Goal: Information Seeking & Learning: Learn about a topic

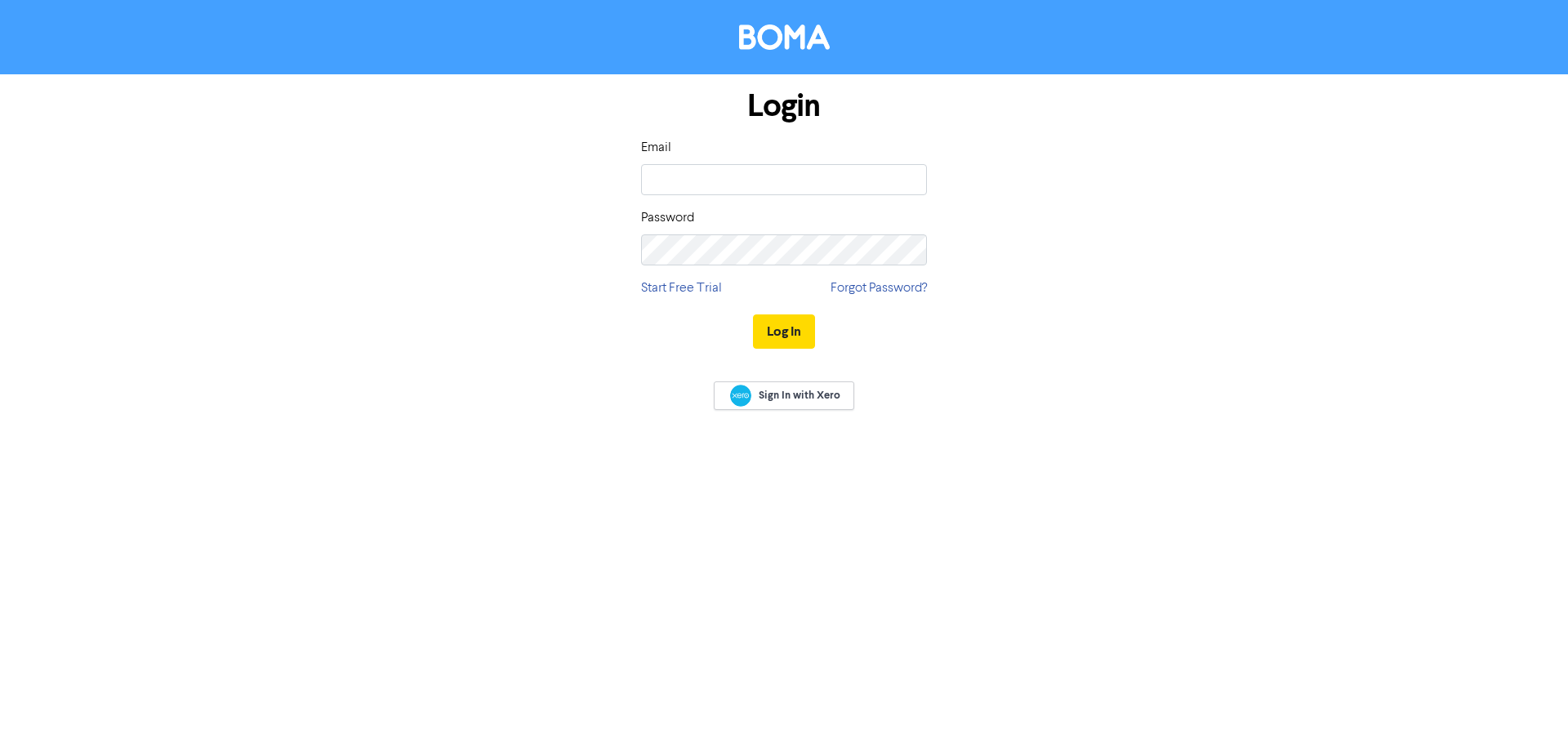
type input "[EMAIL_ADDRESS][DOMAIN_NAME]"
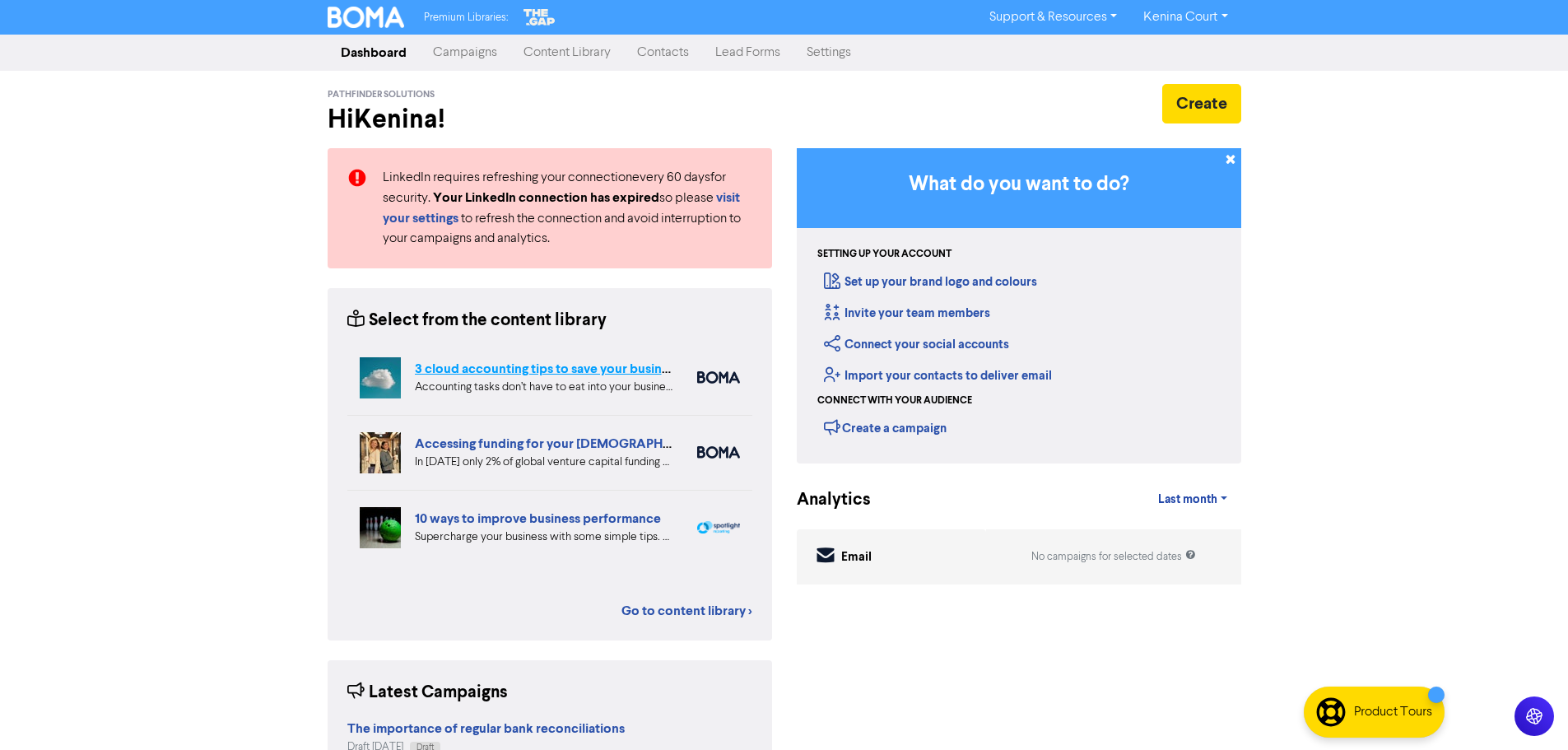
click at [468, 372] on link "3 cloud accounting tips to save your business time and money" at bounding box center [595, 369] width 362 height 17
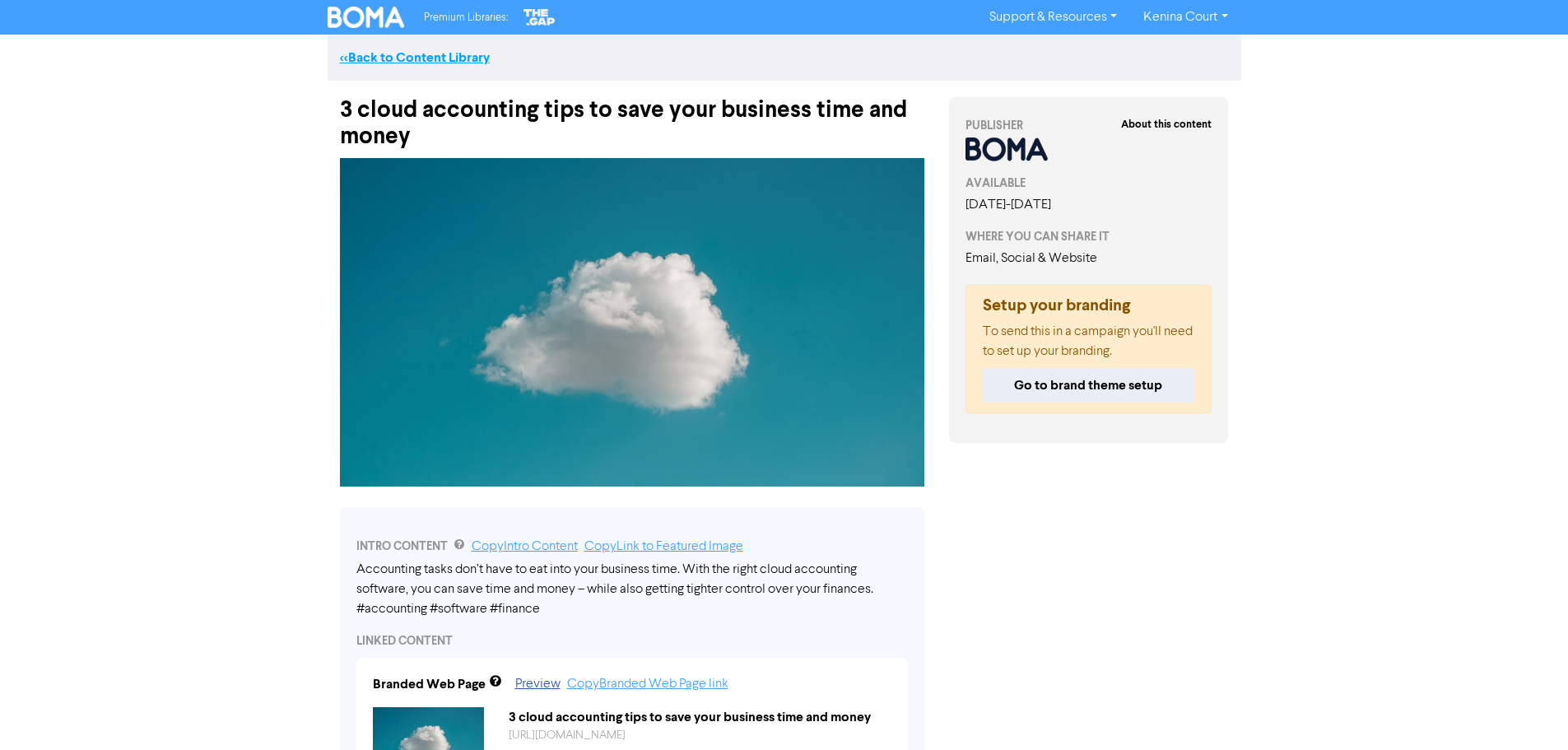
click at [372, 61] on link "<< Back to Content Library" at bounding box center [414, 58] width 150 height 17
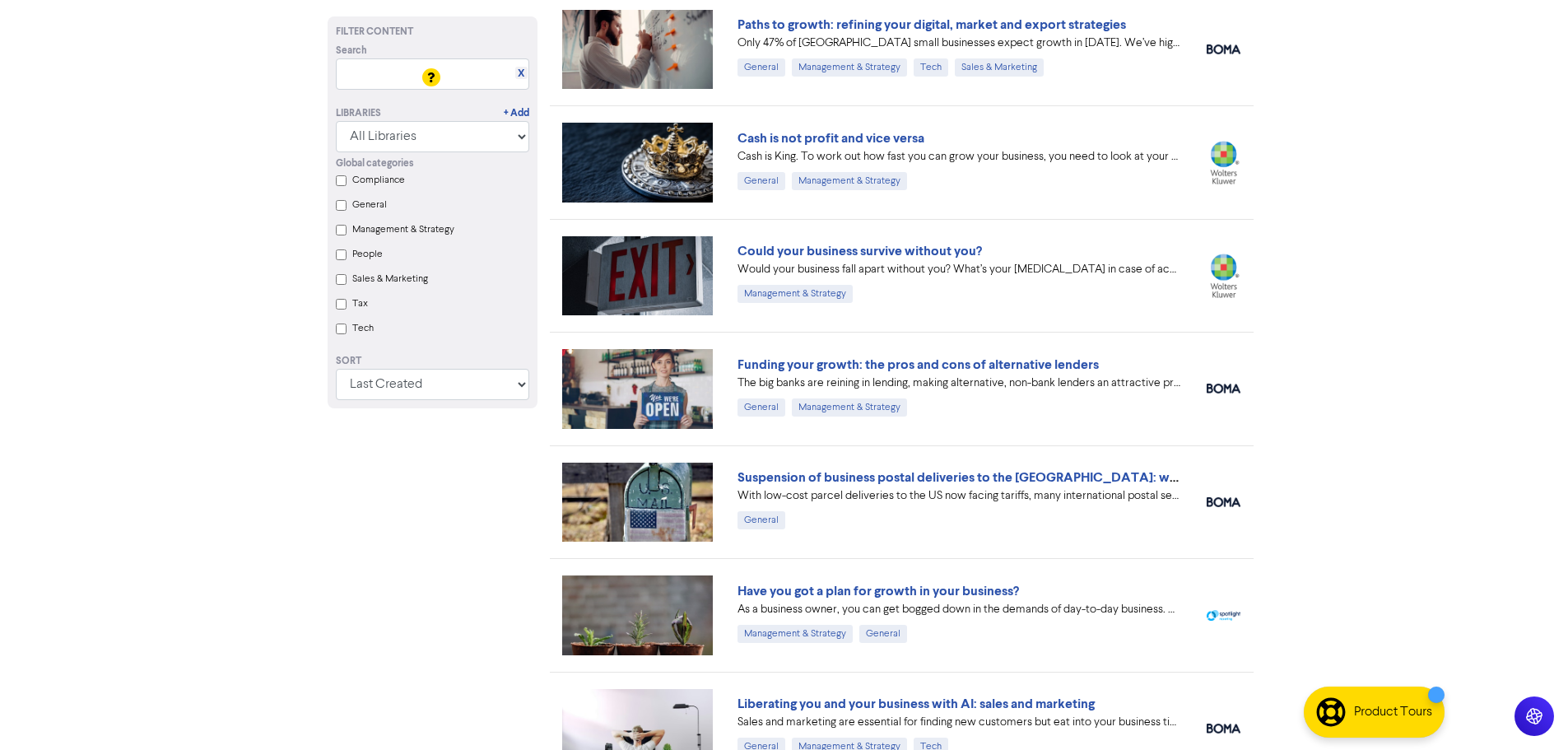
scroll to position [1073, 0]
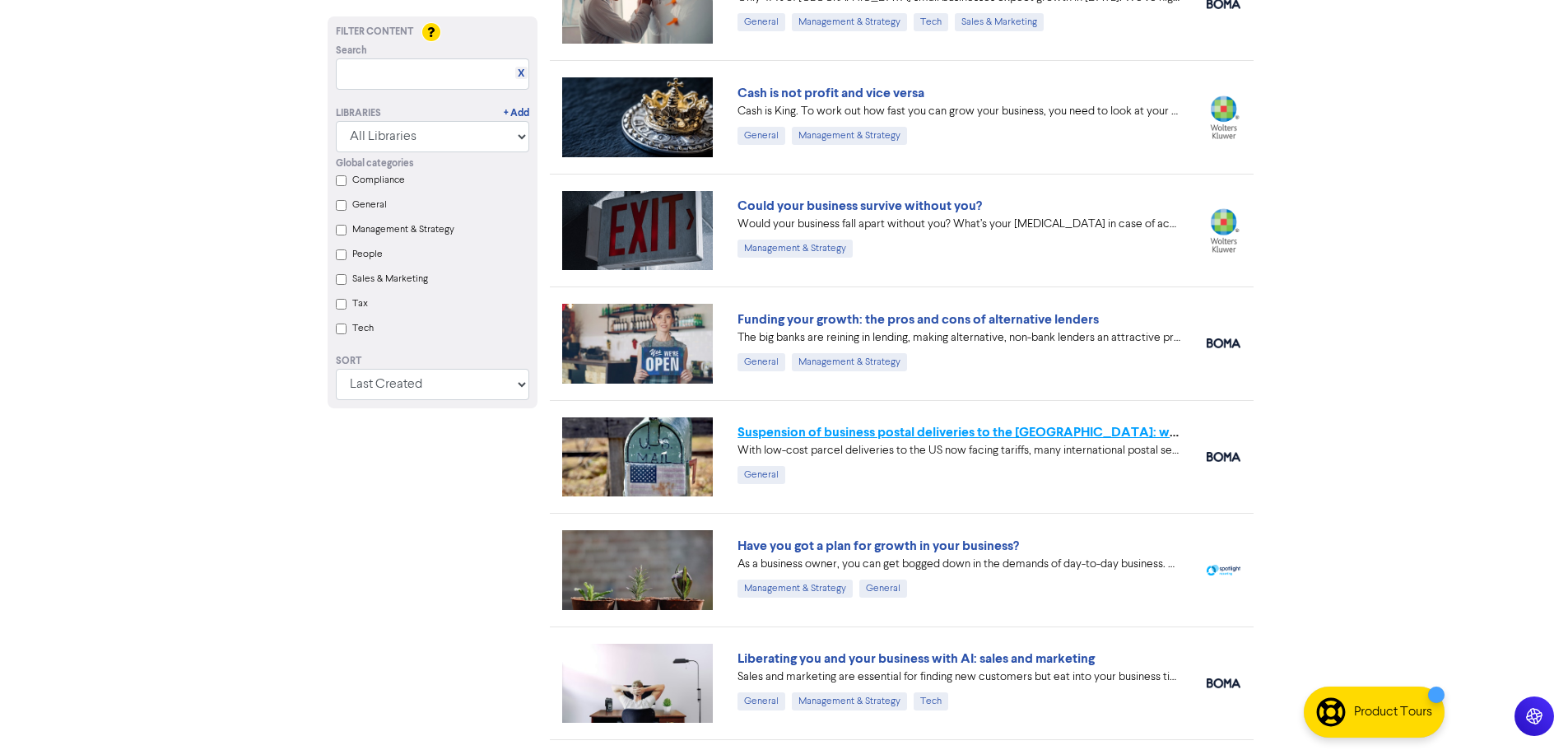
click at [926, 436] on link "Suspension of business postal deliveries to the US: what options do you have?" at bounding box center [1027, 432] width 579 height 17
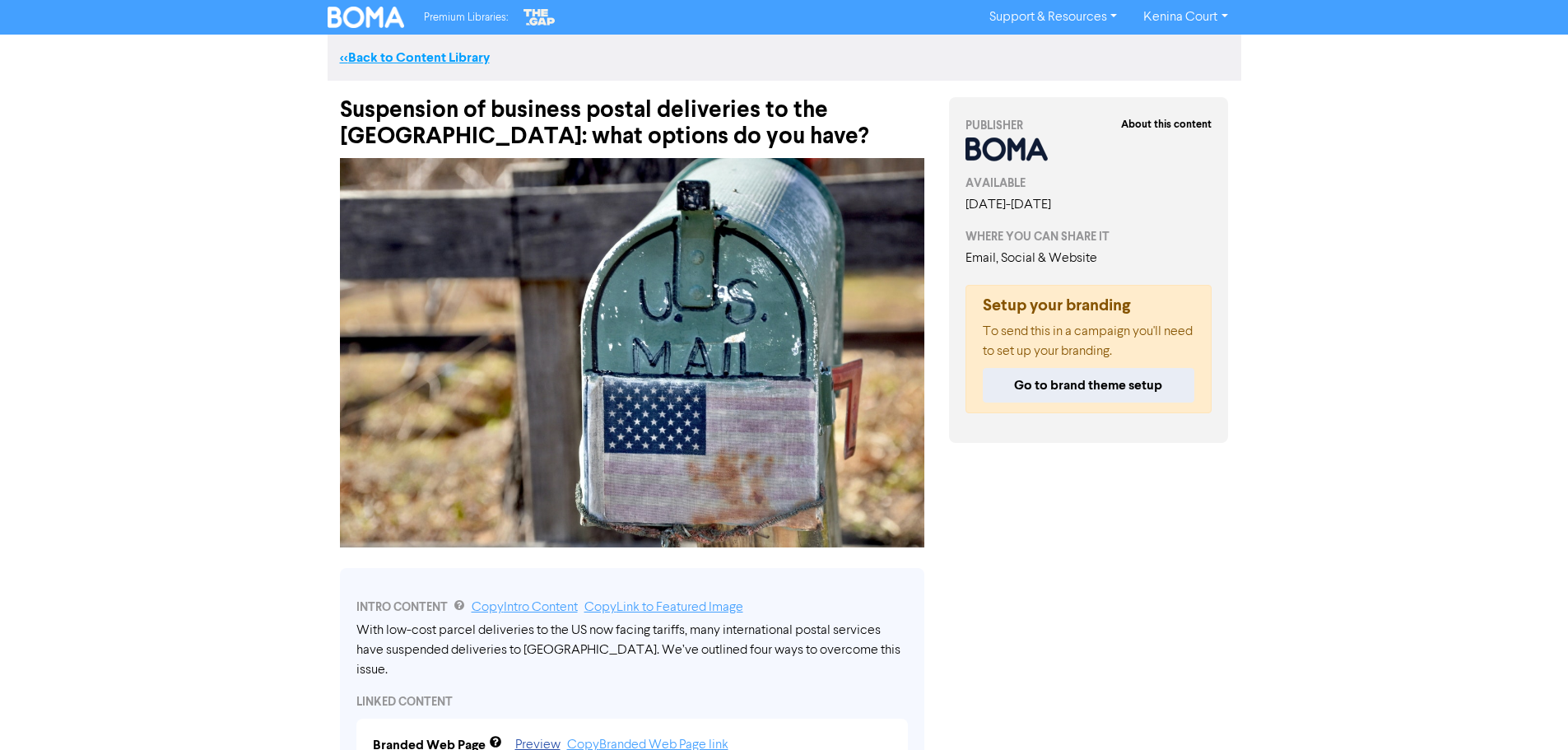
click at [455, 55] on link "<< Back to Content Library" at bounding box center [414, 58] width 150 height 17
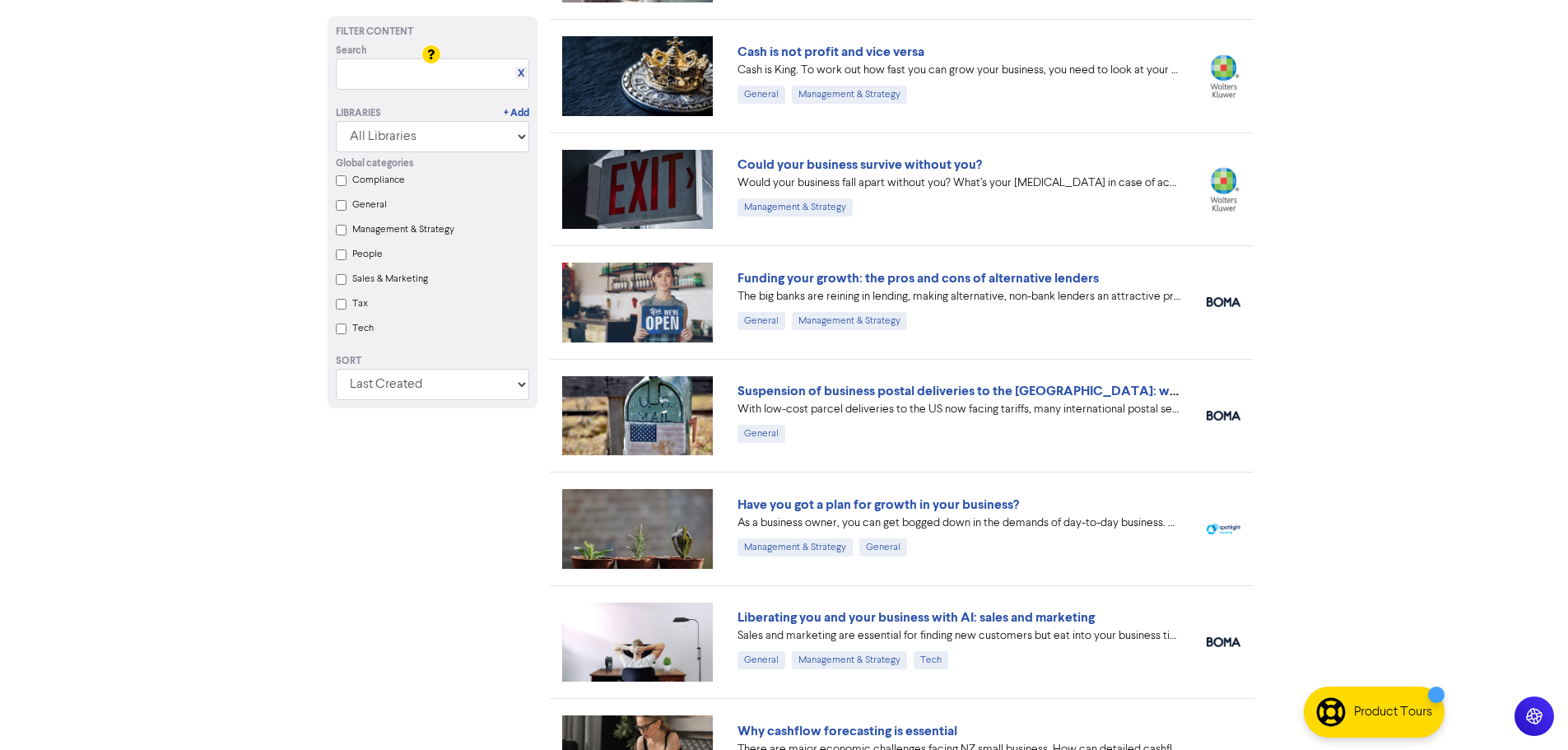
scroll to position [1152, 0]
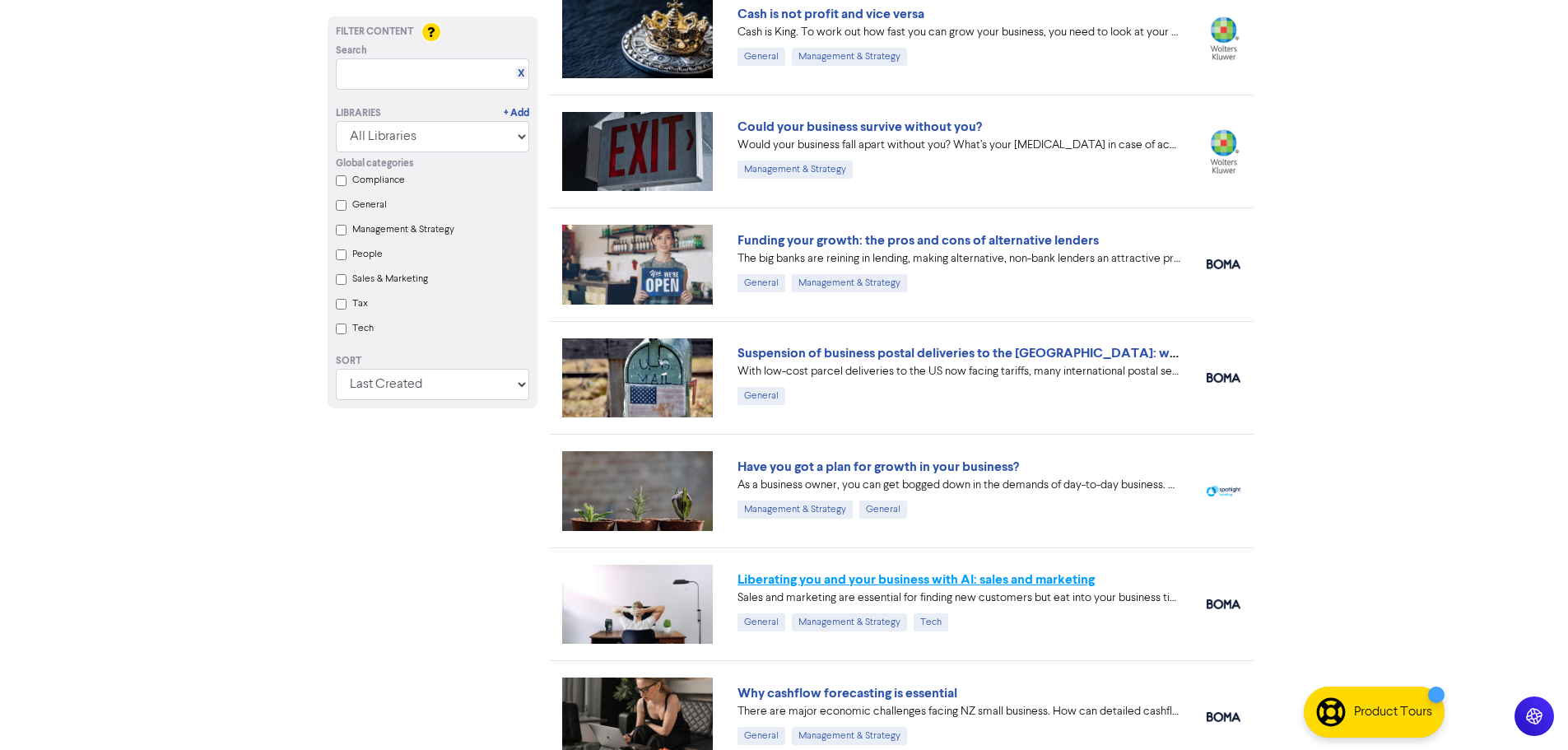
click at [799, 578] on link "Liberating you and your business with AI: sales and marketing" at bounding box center [916, 579] width 357 height 17
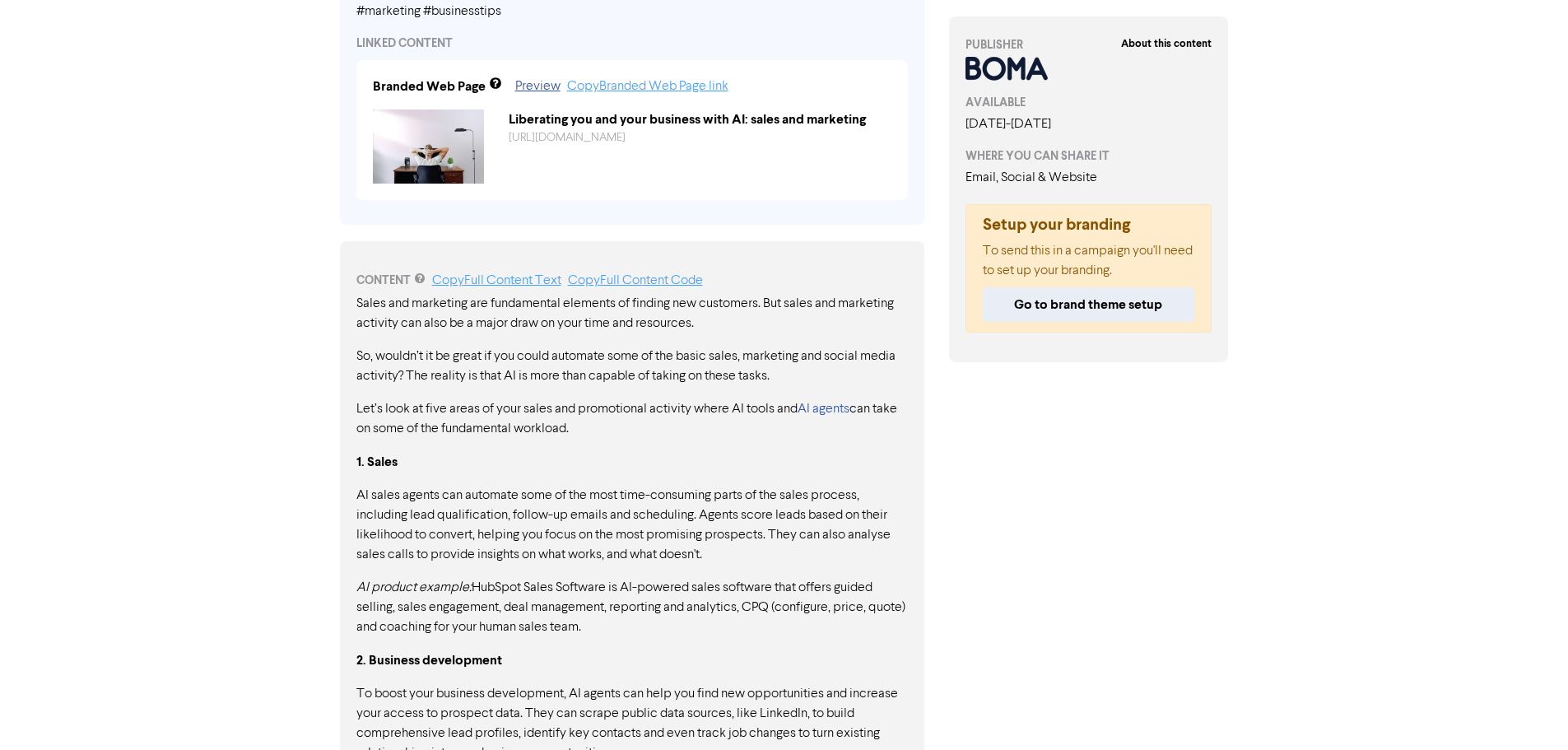
scroll to position [741, 0]
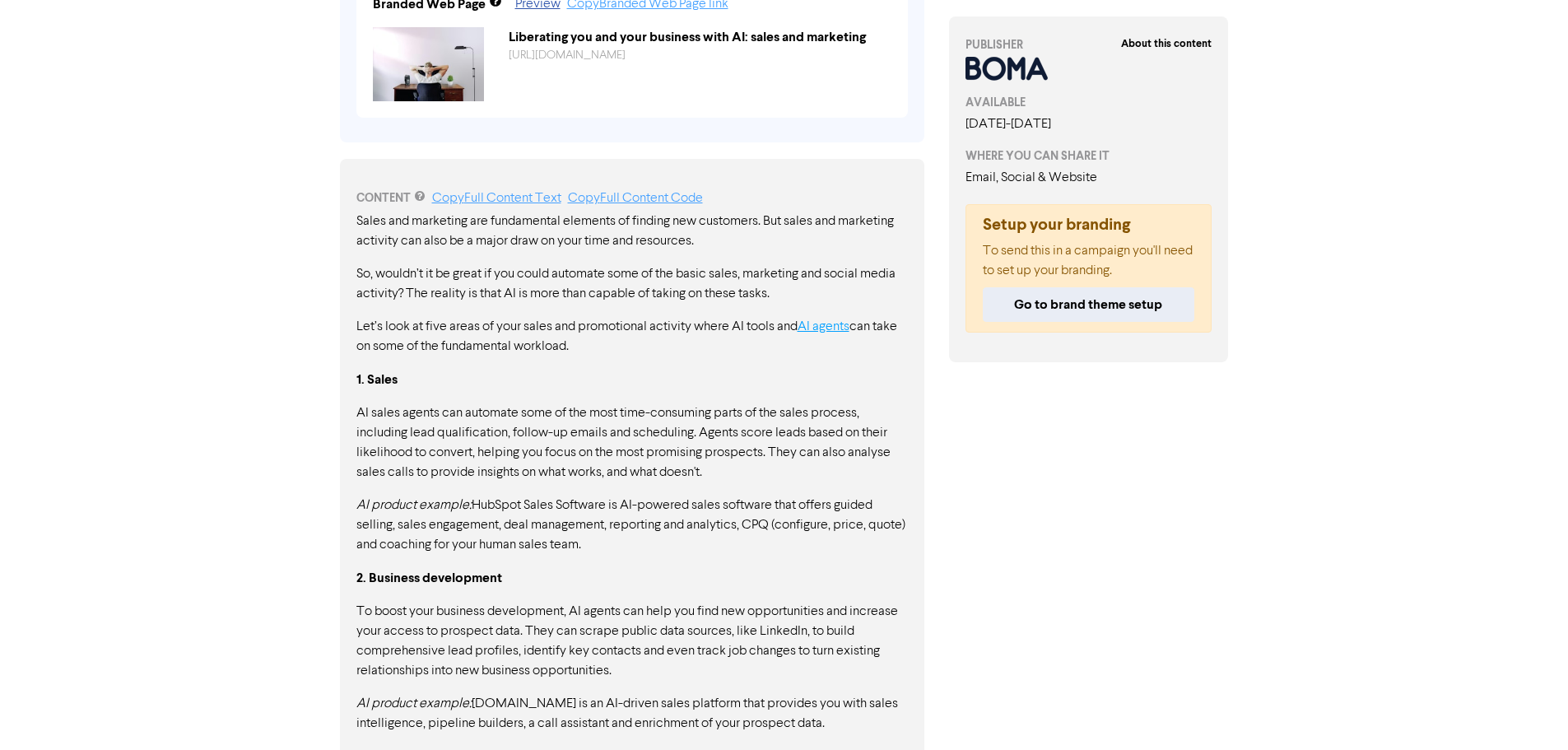
click at [824, 326] on link "AI agents" at bounding box center [823, 327] width 52 height 13
